Goal: Task Accomplishment & Management: Use online tool/utility

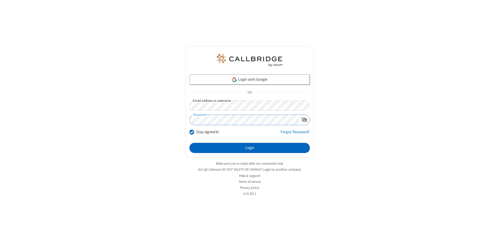
click at [249, 148] on button "Login" at bounding box center [249, 148] width 120 height 10
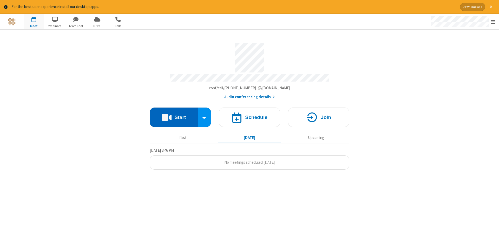
click at [174, 115] on button "Start" at bounding box center [174, 117] width 48 height 19
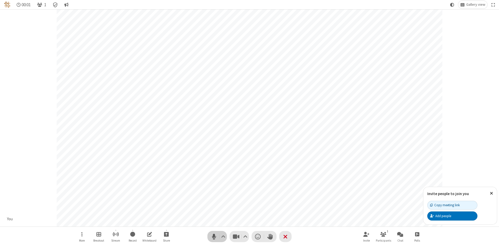
click at [214, 236] on span "Mute (Alt+A)" at bounding box center [214, 237] width 8 height 8
click at [214, 236] on span "Unmute (Alt+A)" at bounding box center [214, 237] width 8 height 8
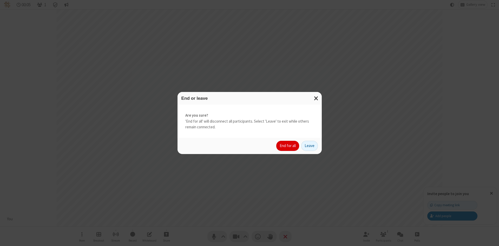
click at [288, 146] on button "End for all" at bounding box center [287, 146] width 23 height 10
